Goal: Task Accomplishment & Management: Complete application form

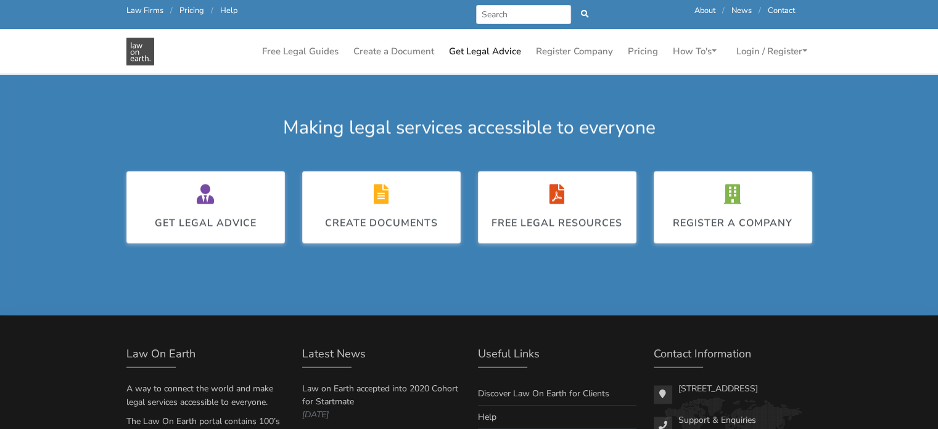
scroll to position [1349, 0]
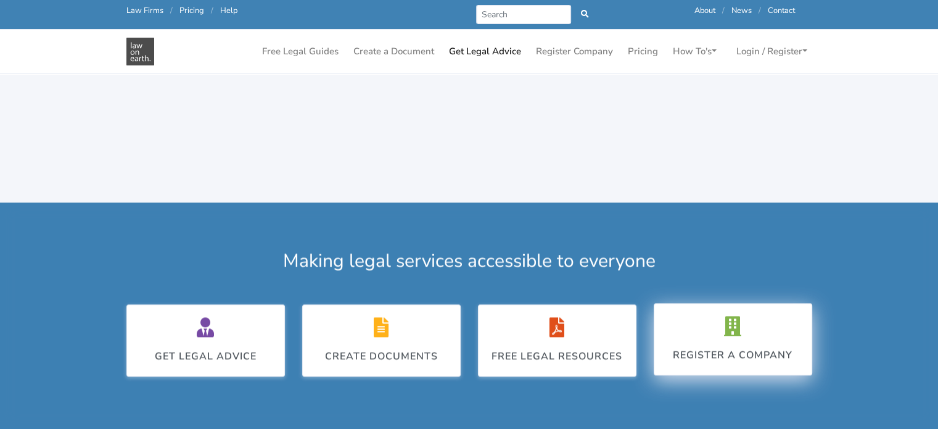
click at [740, 316] on div "Register a Company" at bounding box center [733, 339] width 120 height 46
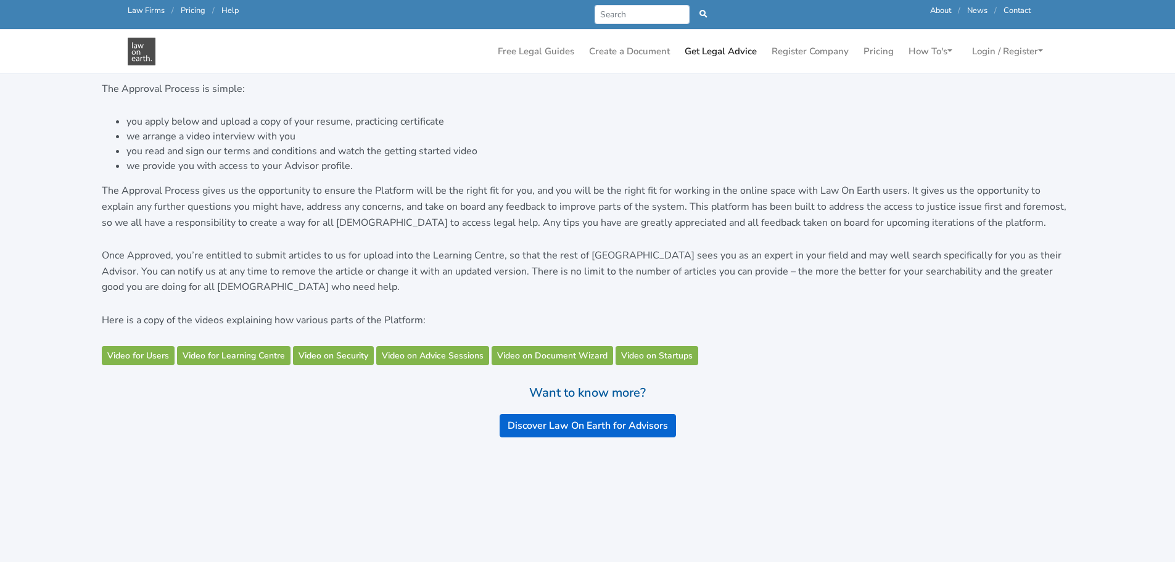
scroll to position [555, 0]
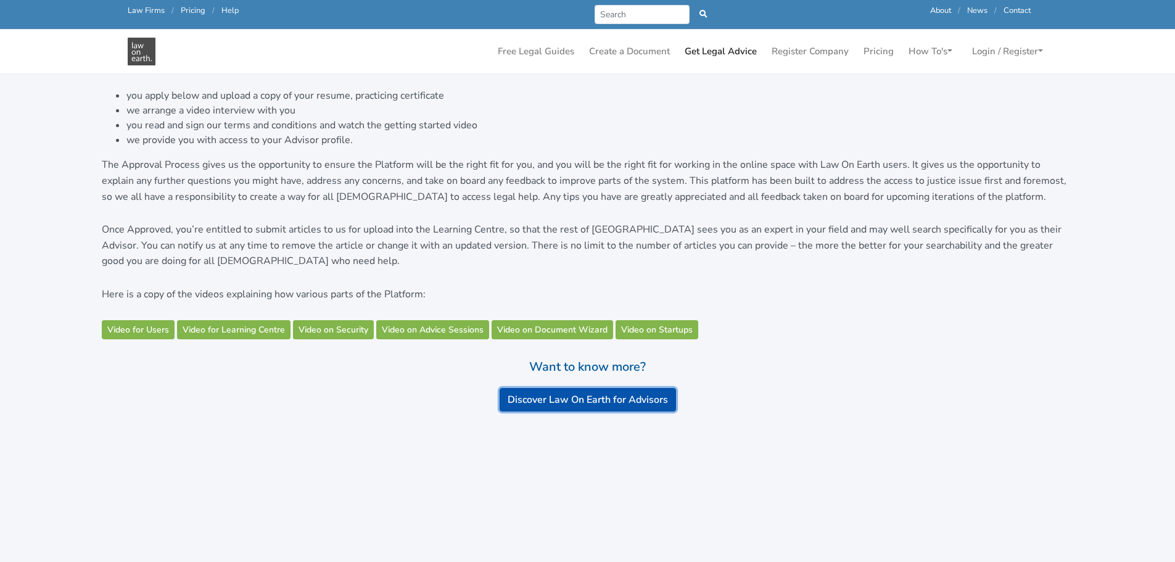
click at [540, 388] on link "Discover Law On Earth for Advisors" at bounding box center [588, 399] width 176 height 23
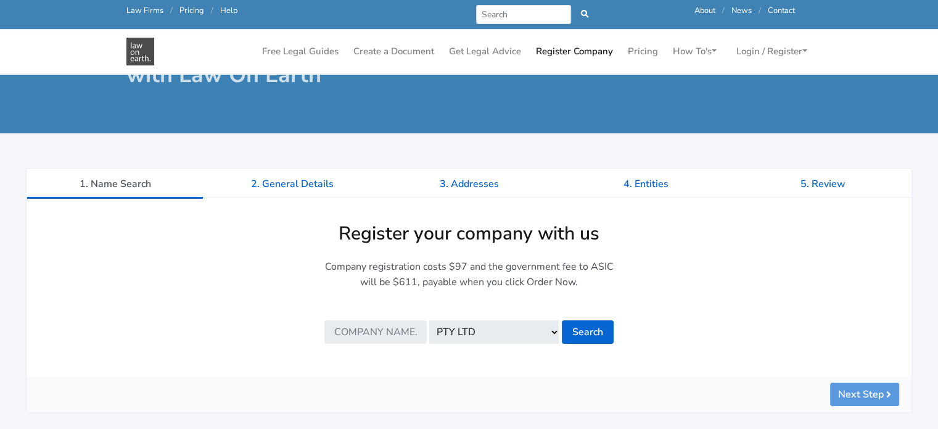
scroll to position [78, 0]
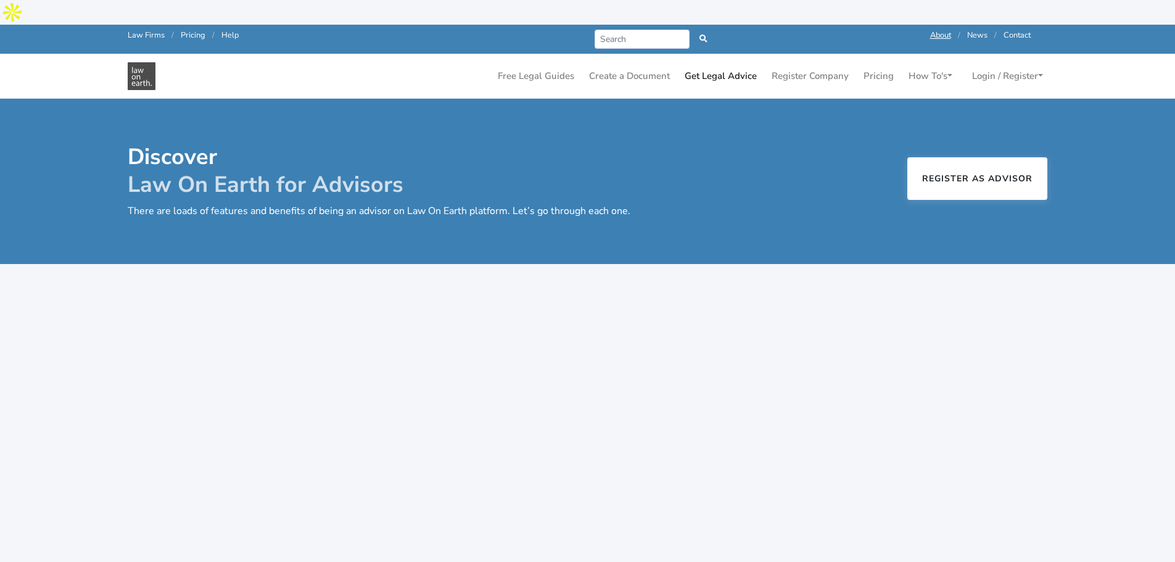
click at [945, 157] on link "Register as Advisor" at bounding box center [977, 178] width 140 height 43
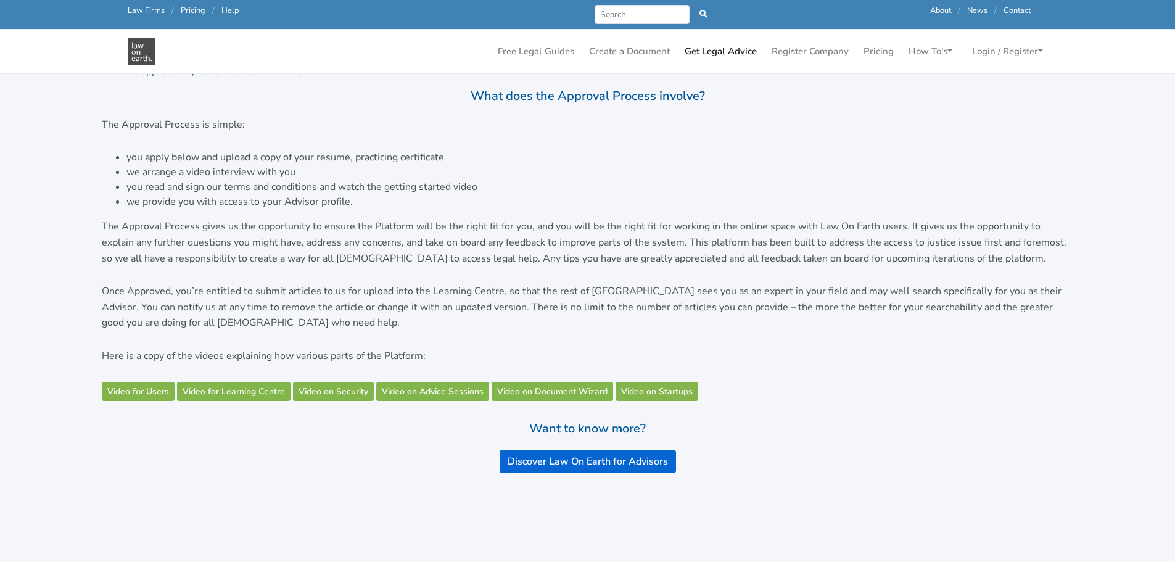
scroll to position [308, 0]
